Goal: Task Accomplishment & Management: Manage account settings

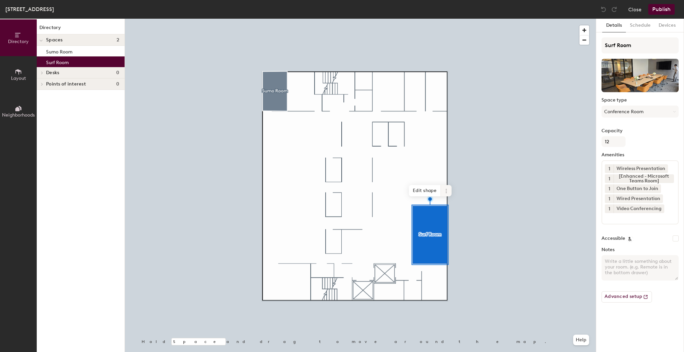
click at [445, 189] on icon at bounding box center [445, 190] width 5 height 5
click at [455, 229] on span "Delete" at bounding box center [469, 228] width 59 height 11
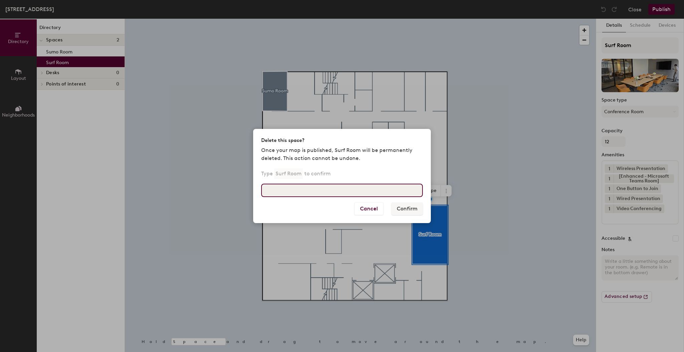
click at [378, 192] on input at bounding box center [342, 190] width 162 height 13
type input "Surf Room"
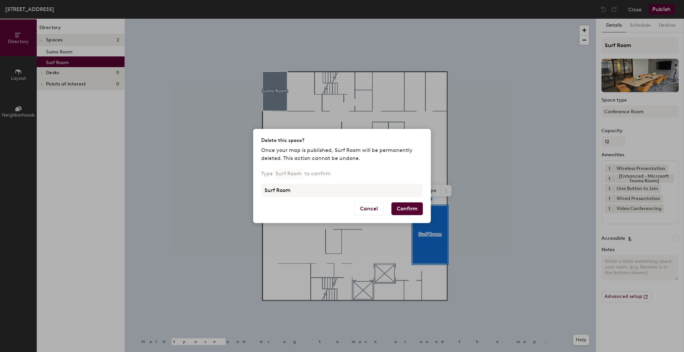
click at [403, 213] on button "Confirm" at bounding box center [406, 208] width 31 height 13
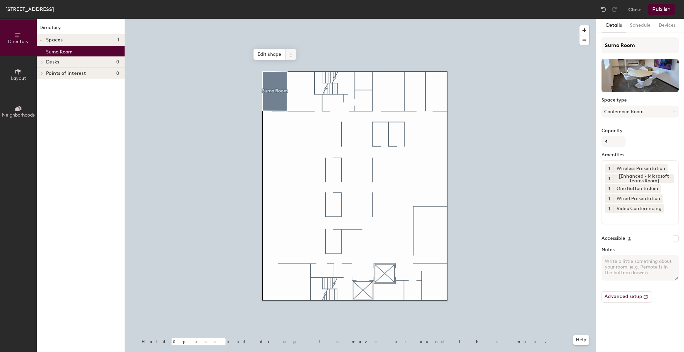
click at [289, 54] on icon at bounding box center [290, 54] width 5 height 5
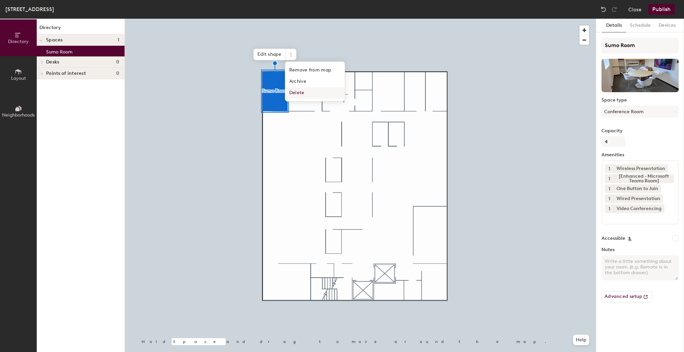
click at [304, 91] on span "Delete" at bounding box center [314, 92] width 59 height 11
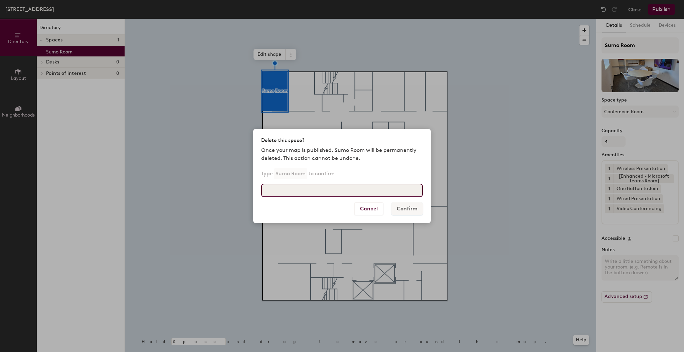
click at [282, 194] on input at bounding box center [342, 190] width 162 height 13
type input "Sumo Room"
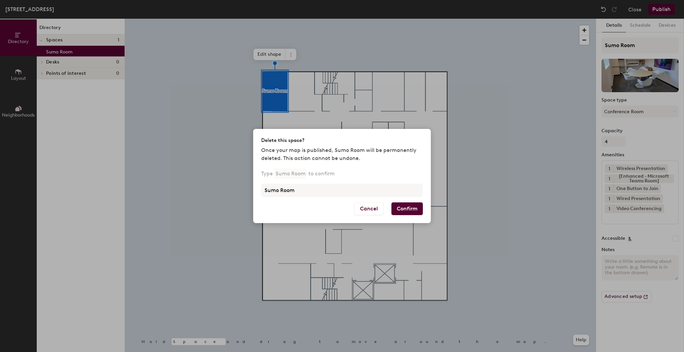
click at [411, 203] on button "Confirm" at bounding box center [406, 208] width 31 height 13
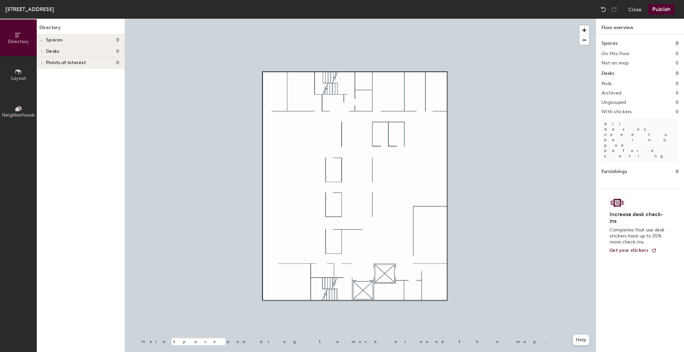
click at [659, 6] on button "Publish" at bounding box center [661, 9] width 26 height 11
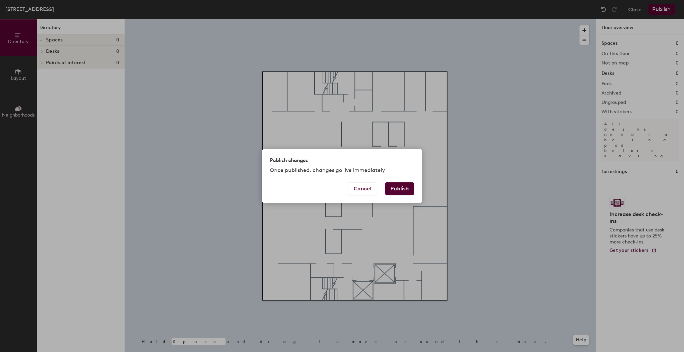
click at [402, 186] on button "Publish" at bounding box center [399, 188] width 29 height 13
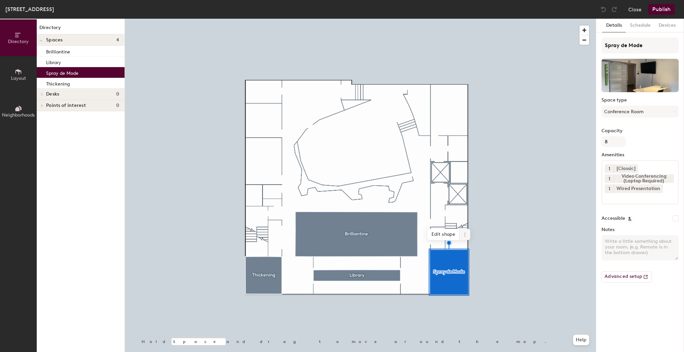
click at [460, 236] on span at bounding box center [464, 234] width 11 height 11
click at [477, 272] on span "Delete" at bounding box center [488, 272] width 59 height 11
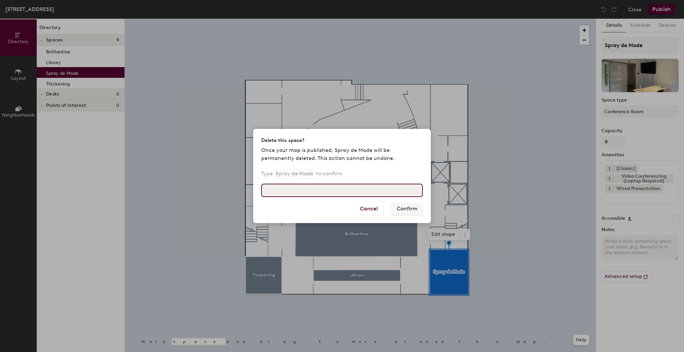
click at [336, 194] on input at bounding box center [342, 190] width 162 height 13
type input "Spray de Mode"
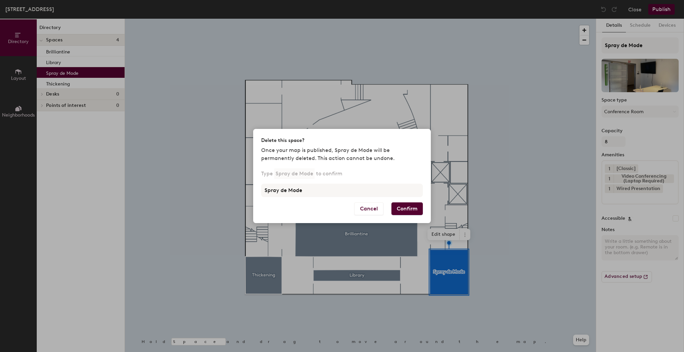
click at [398, 208] on button "Confirm" at bounding box center [406, 208] width 31 height 13
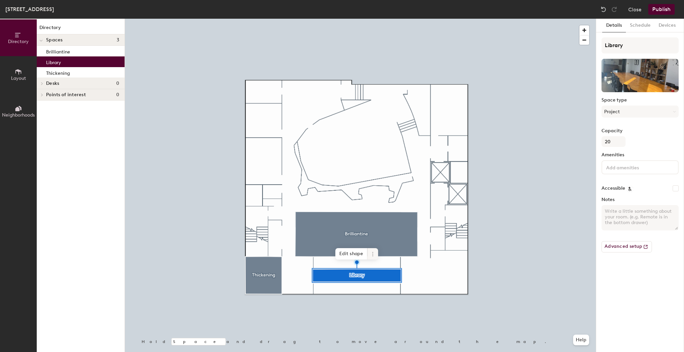
click at [371, 250] on span at bounding box center [372, 253] width 11 height 11
click at [396, 291] on span "Delete" at bounding box center [396, 291] width 59 height 11
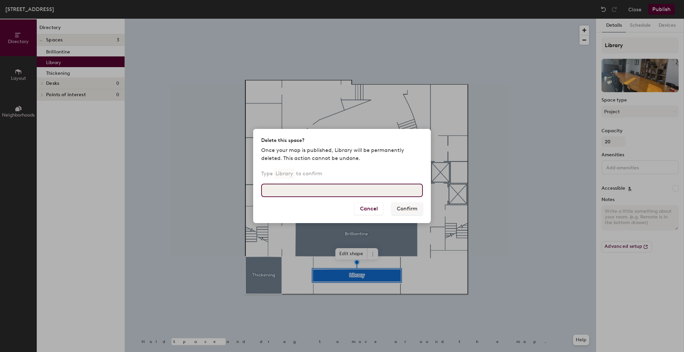
click at [298, 193] on input at bounding box center [342, 190] width 162 height 13
type input "Library"
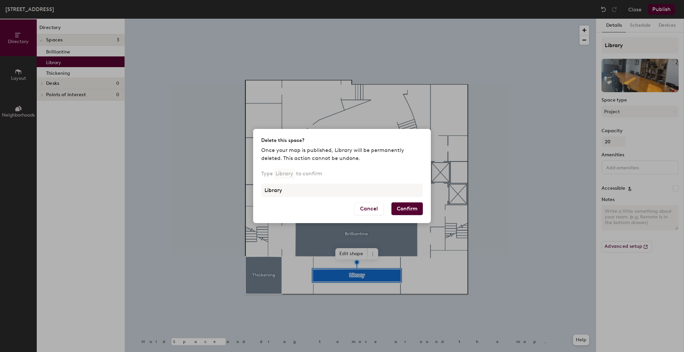
click at [402, 213] on button "Confirm" at bounding box center [406, 208] width 31 height 13
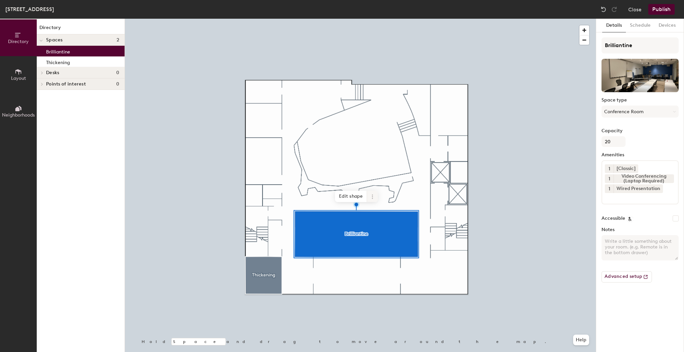
click at [371, 196] on icon at bounding box center [372, 196] width 5 height 5
click at [381, 234] on span "Delete" at bounding box center [396, 234] width 59 height 11
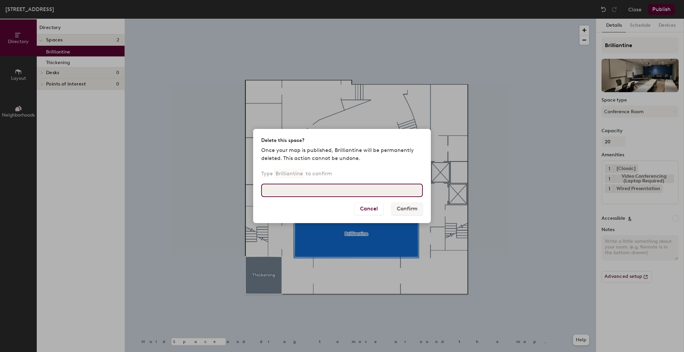
click at [299, 188] on input at bounding box center [342, 190] width 162 height 13
type input "Brilliantine"
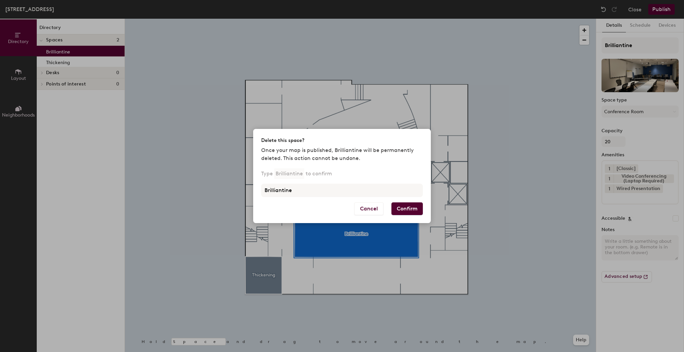
click at [404, 208] on button "Confirm" at bounding box center [406, 208] width 31 height 13
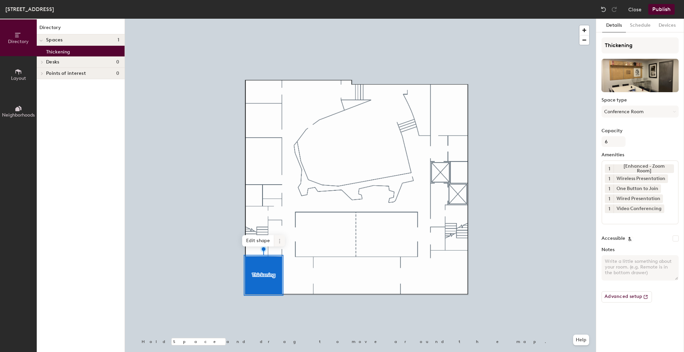
click at [278, 240] on icon at bounding box center [279, 240] width 5 height 5
click at [298, 278] on span "Delete" at bounding box center [303, 278] width 59 height 11
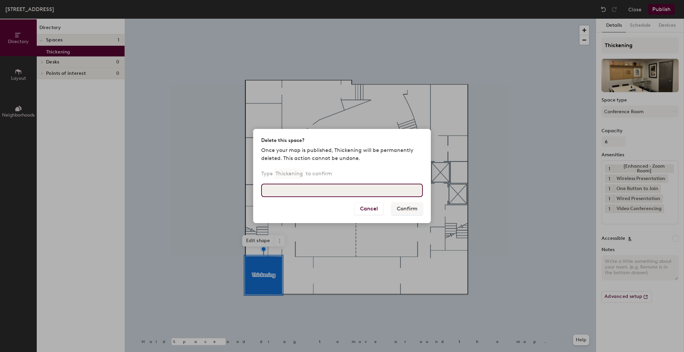
click at [284, 185] on input at bounding box center [342, 190] width 162 height 13
type input "Thickening"
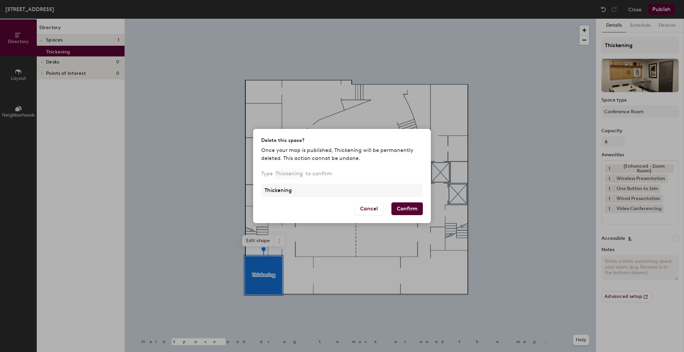
click at [415, 208] on button "Confirm" at bounding box center [406, 208] width 31 height 13
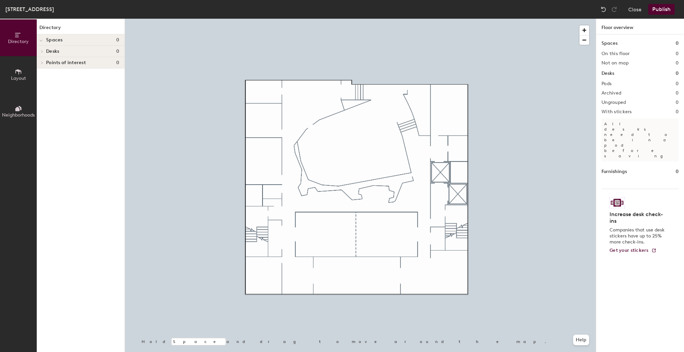
click at [657, 13] on button "Publish" at bounding box center [661, 9] width 26 height 11
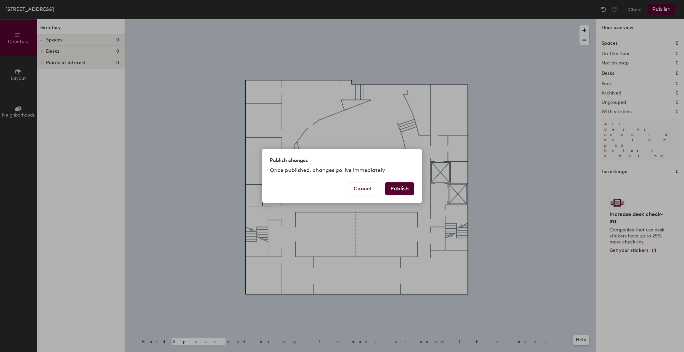
click at [394, 182] on button "Publish" at bounding box center [399, 188] width 29 height 13
